Goal: Transaction & Acquisition: Purchase product/service

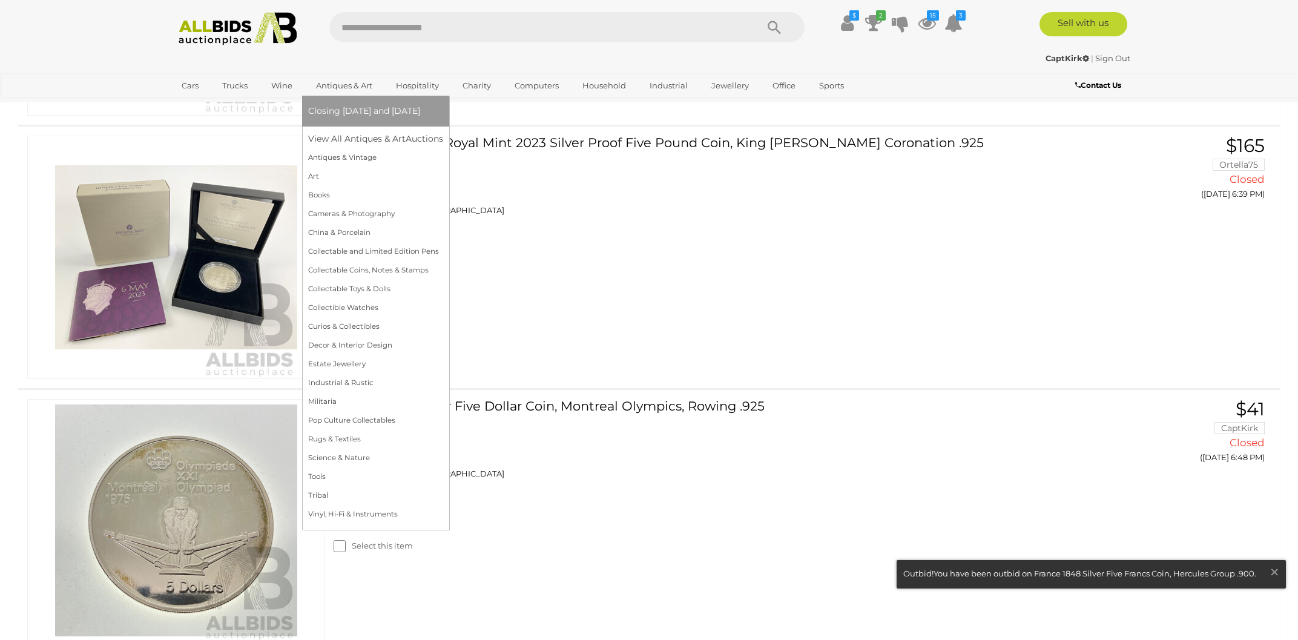
scroll to position [1016, 0]
click at [341, 268] on link "Collectable Coins, Notes & Stamps" at bounding box center [375, 270] width 135 height 19
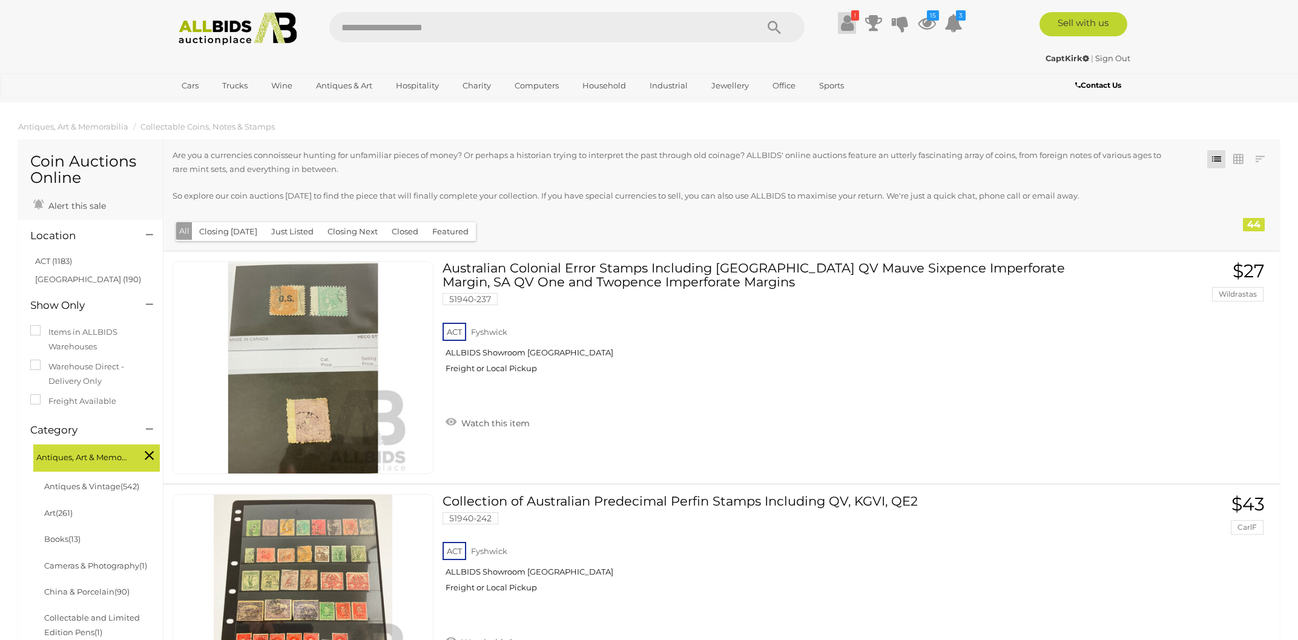
click at [846, 24] on icon at bounding box center [847, 23] width 13 height 22
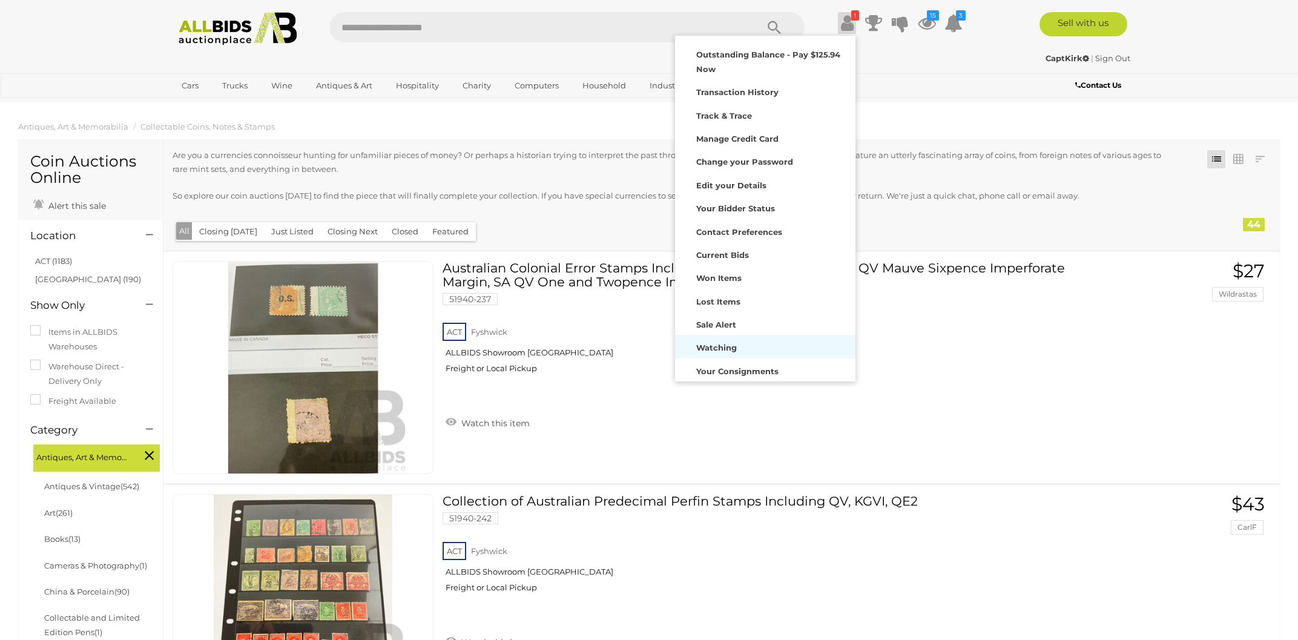
click at [712, 348] on strong "Watching" at bounding box center [716, 348] width 41 height 10
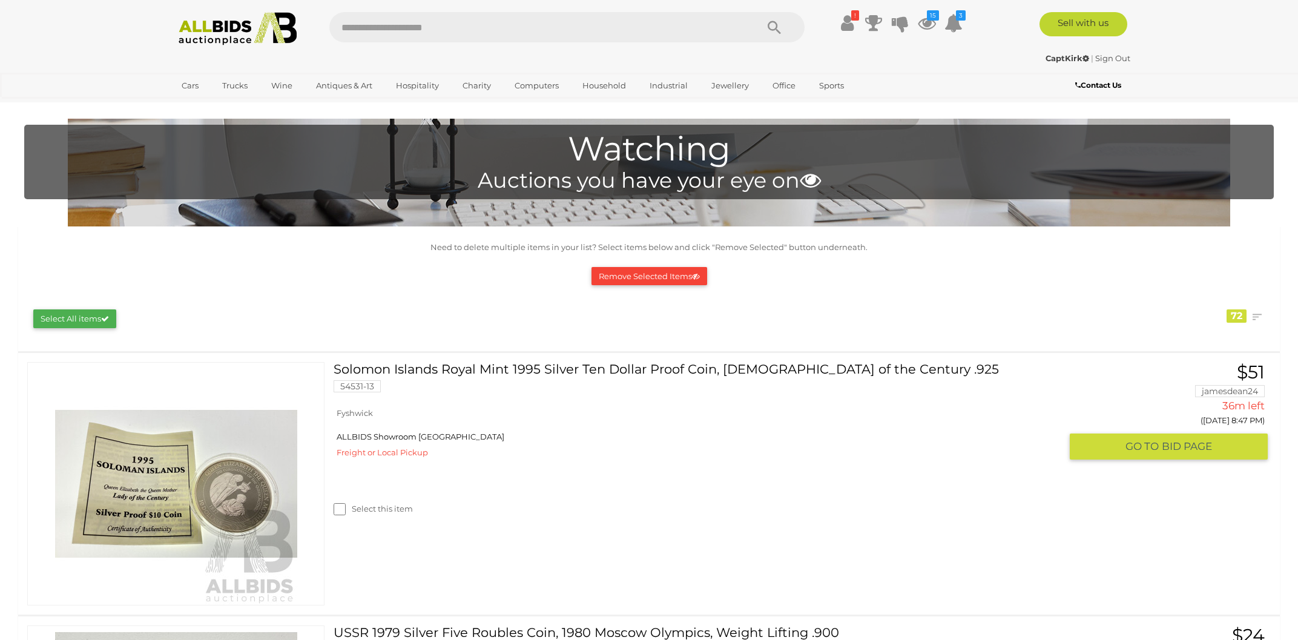
click at [122, 497] on img at bounding box center [176, 484] width 242 height 242
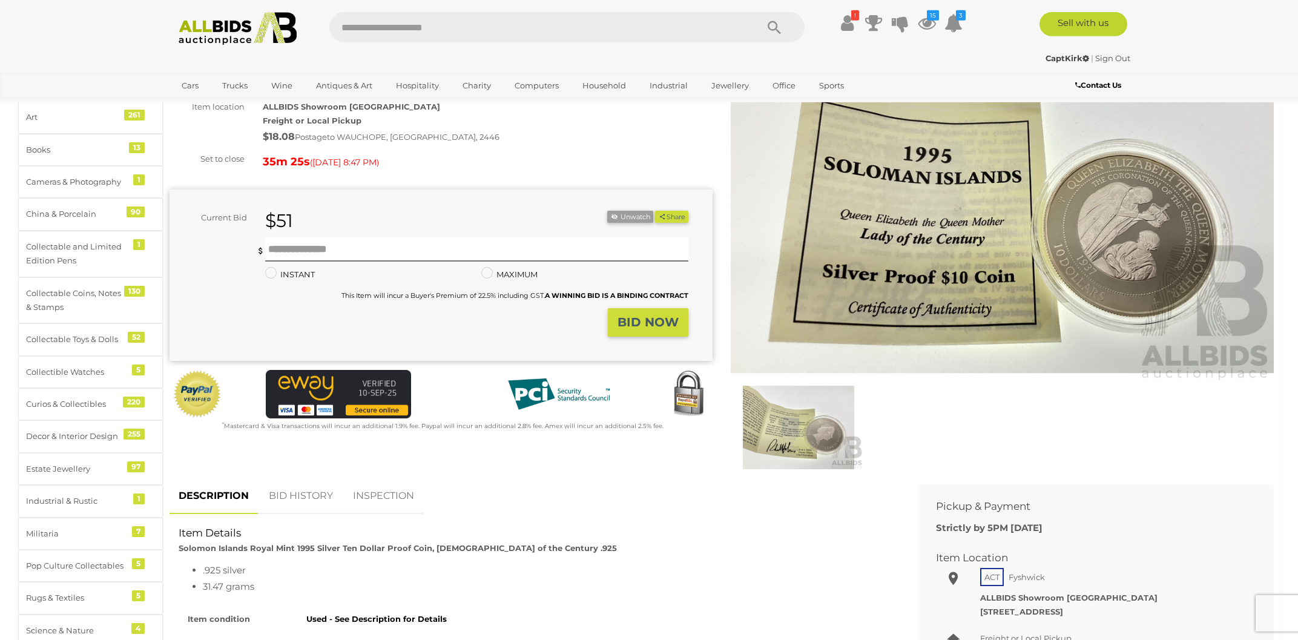
scroll to position [259, 0]
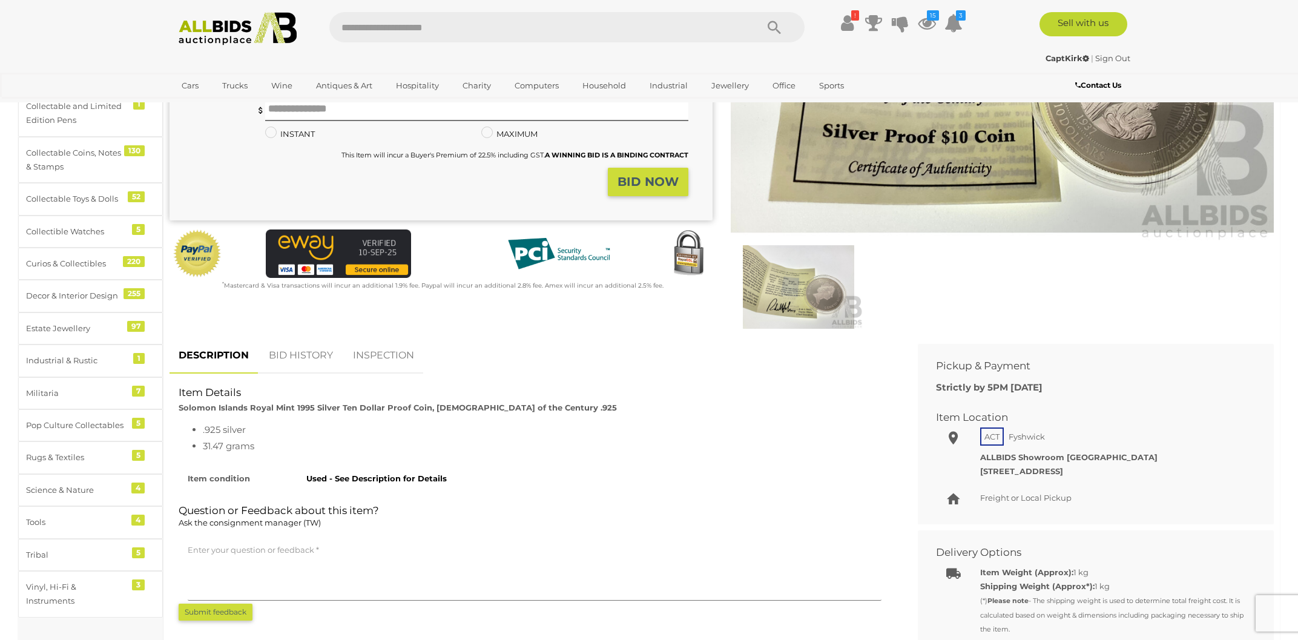
click at [312, 353] on link "BID HISTORY" at bounding box center [301, 356] width 82 height 36
